Goal: Entertainment & Leisure: Browse casually

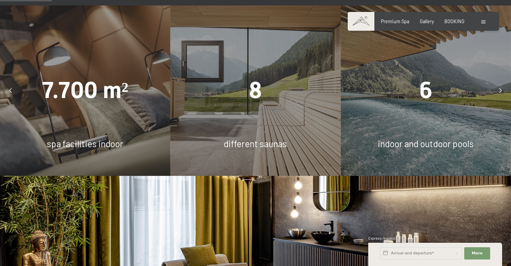
click at [280, 75] on div "8" at bounding box center [255, 91] width 170 height 32
click at [255, 77] on span "8" at bounding box center [255, 90] width 13 height 27
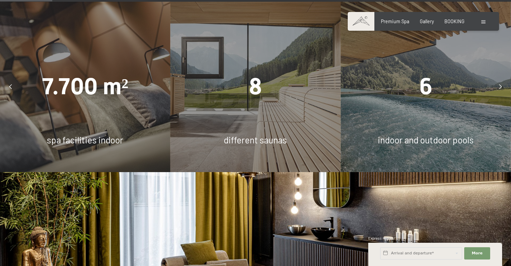
scroll to position [433, 0]
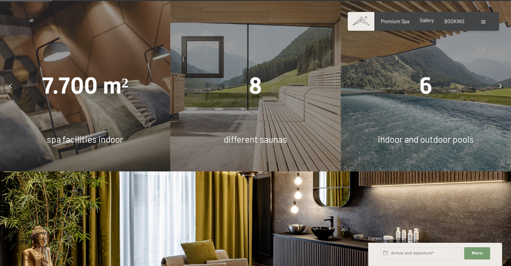
click at [422, 20] on span "Gallery" at bounding box center [427, 20] width 14 height 6
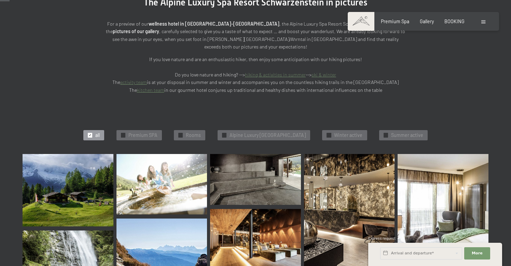
scroll to position [139, 0]
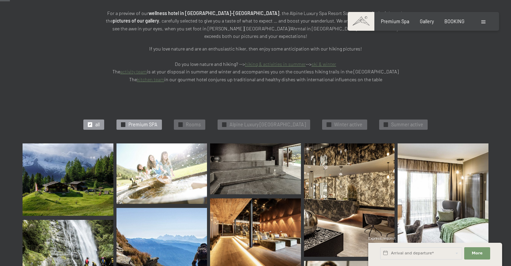
click at [122, 123] on span "✓" at bounding box center [123, 125] width 3 height 4
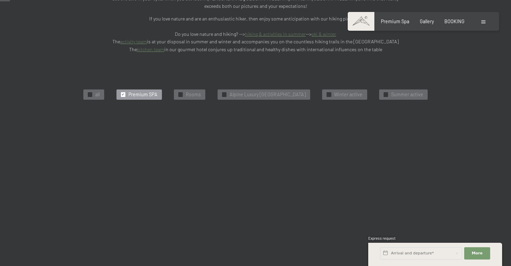
scroll to position [173, 0]
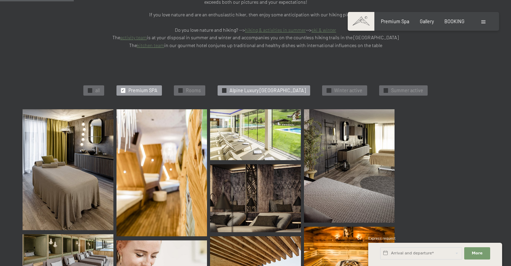
click at [223, 88] on span "✓" at bounding box center [224, 90] width 3 height 4
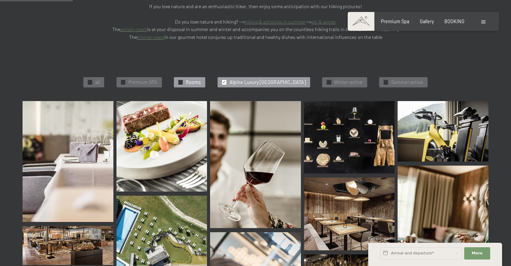
scroll to position [175, 0]
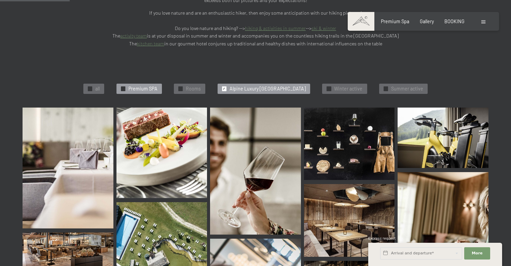
click at [122, 87] on span "✓" at bounding box center [123, 89] width 3 height 4
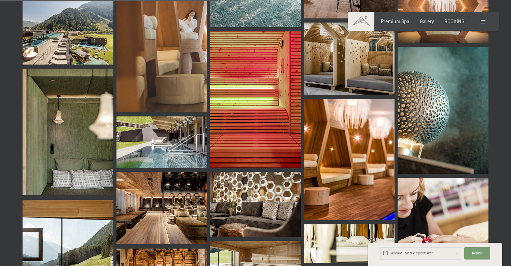
scroll to position [507, 0]
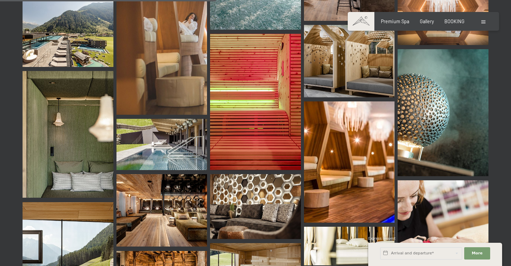
click at [254, 97] on img at bounding box center [255, 102] width 91 height 136
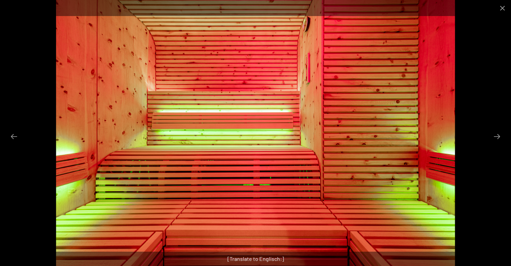
scroll to position [562, 0]
click at [499, 136] on button "Next slide" at bounding box center [497, 136] width 14 height 13
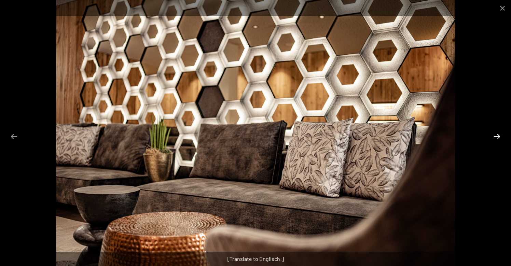
click at [499, 136] on button "Next slide" at bounding box center [497, 136] width 14 height 13
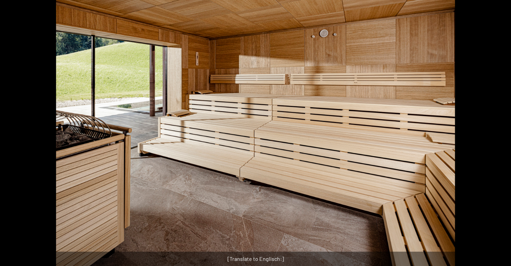
click at [499, 136] on button "Next slide" at bounding box center [500, 136] width 14 height 13
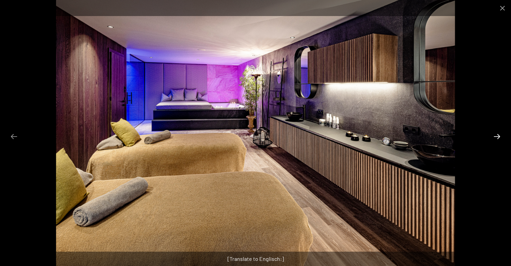
click at [499, 136] on button "Next slide" at bounding box center [497, 136] width 14 height 13
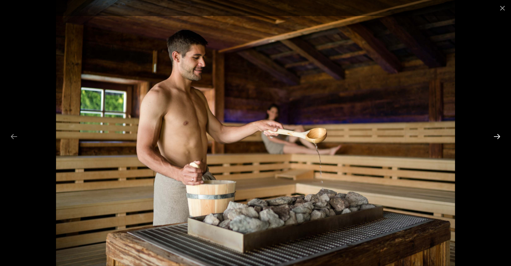
click at [499, 136] on button "Next slide" at bounding box center [497, 136] width 14 height 13
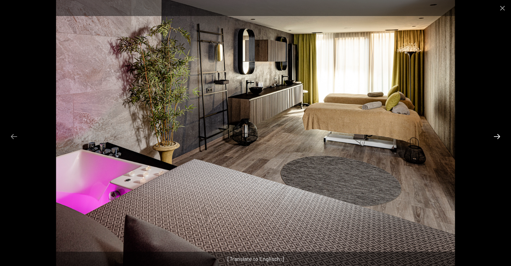
click at [499, 136] on button "Next slide" at bounding box center [497, 136] width 14 height 13
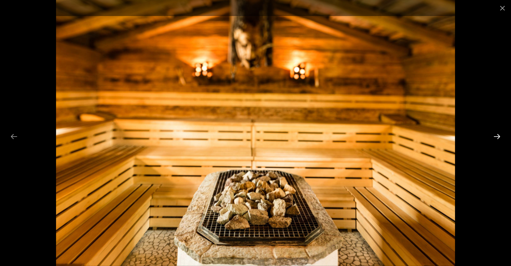
click at [499, 136] on button "Next slide" at bounding box center [497, 136] width 14 height 13
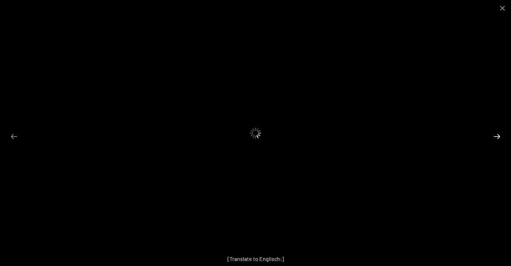
click at [499, 136] on button "Next slide" at bounding box center [497, 136] width 14 height 13
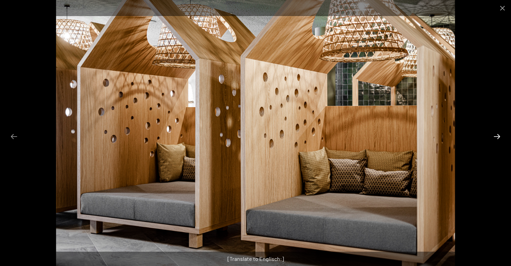
click at [499, 136] on button "Next slide" at bounding box center [497, 136] width 14 height 13
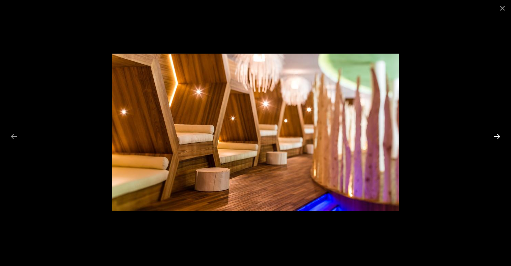
click at [499, 136] on button "Next slide" at bounding box center [497, 136] width 14 height 13
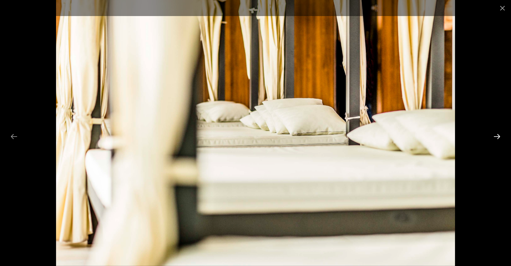
click at [499, 136] on button "Next slide" at bounding box center [497, 136] width 14 height 13
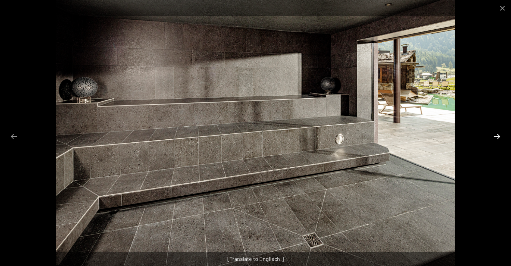
click at [499, 136] on button "Next slide" at bounding box center [497, 136] width 14 height 13
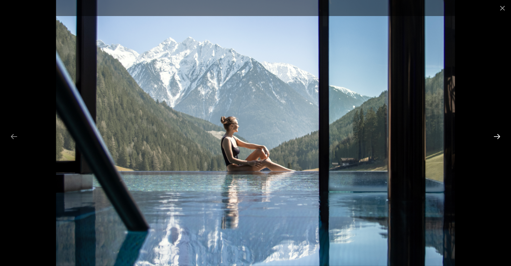
click at [499, 136] on button "Next slide" at bounding box center [497, 136] width 14 height 13
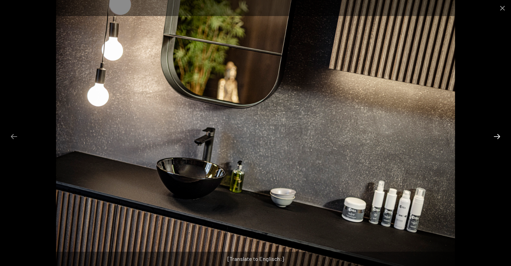
click at [499, 136] on button "Next slide" at bounding box center [497, 136] width 14 height 13
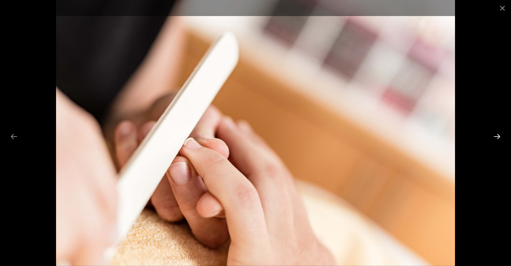
click at [499, 136] on button "Next slide" at bounding box center [497, 136] width 14 height 13
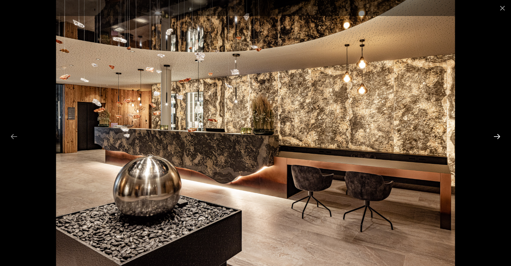
click at [499, 136] on button "Next slide" at bounding box center [497, 136] width 14 height 13
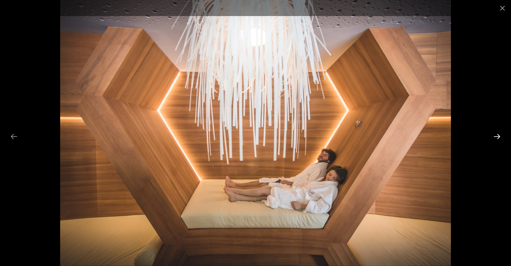
click at [499, 136] on button "Next slide" at bounding box center [497, 136] width 14 height 13
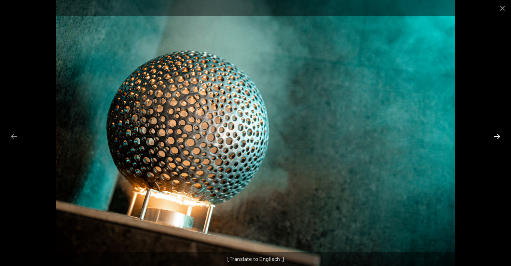
click at [499, 136] on button "Next slide" at bounding box center [497, 136] width 14 height 13
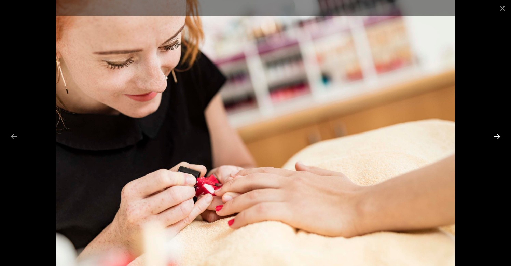
click at [499, 136] on button "Next slide" at bounding box center [497, 136] width 14 height 13
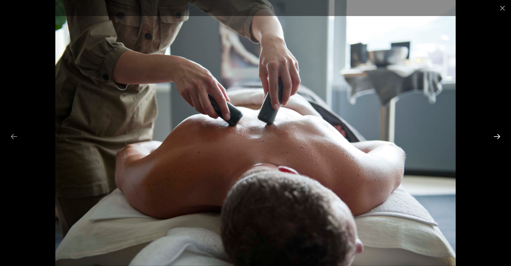
click at [499, 136] on button "Next slide" at bounding box center [497, 136] width 14 height 13
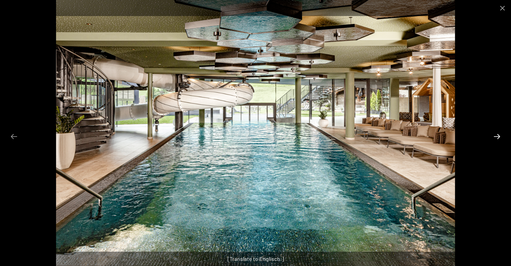
click at [499, 136] on button "Next slide" at bounding box center [497, 136] width 14 height 13
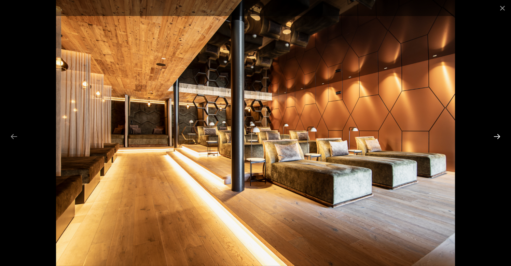
click at [499, 136] on button "Next slide" at bounding box center [497, 136] width 14 height 13
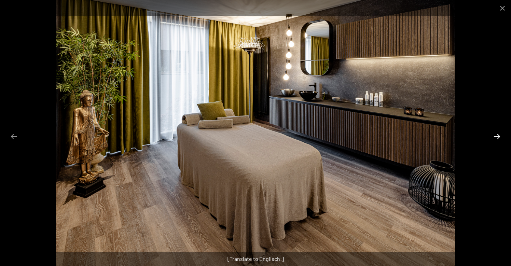
click at [499, 136] on button "Next slide" at bounding box center [497, 136] width 14 height 13
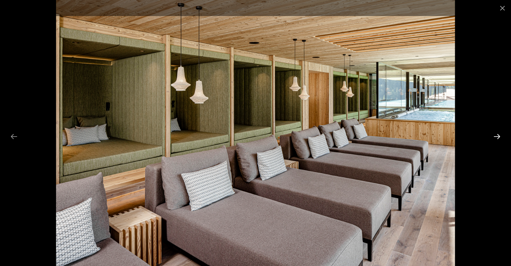
click at [499, 136] on button "Next slide" at bounding box center [497, 136] width 14 height 13
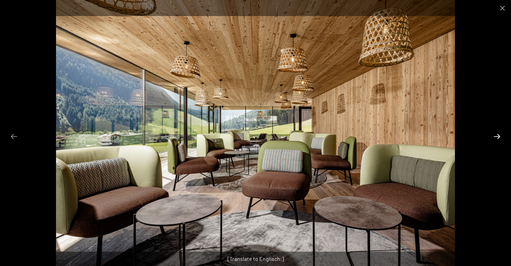
click at [499, 136] on button "Next slide" at bounding box center [497, 136] width 14 height 13
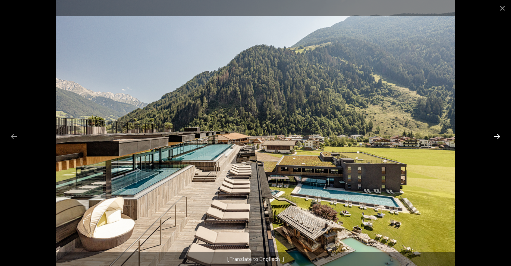
click at [499, 136] on button "Next slide" at bounding box center [497, 136] width 14 height 13
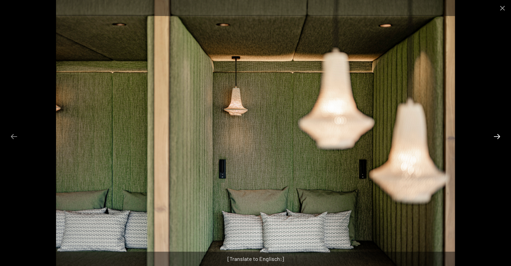
click at [499, 136] on button "Next slide" at bounding box center [497, 136] width 14 height 13
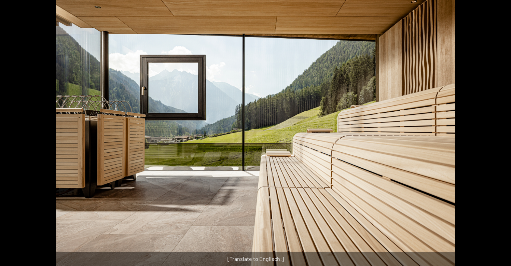
click at [499, 136] on button "Next slide" at bounding box center [500, 136] width 14 height 13
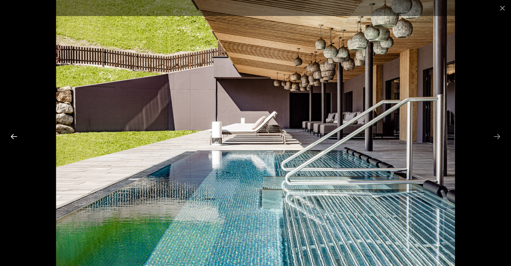
click at [15, 134] on button "Previous slide" at bounding box center [14, 136] width 14 height 13
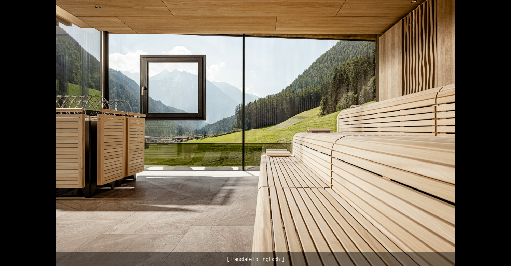
scroll to position [562, 0]
